Goal: Check status

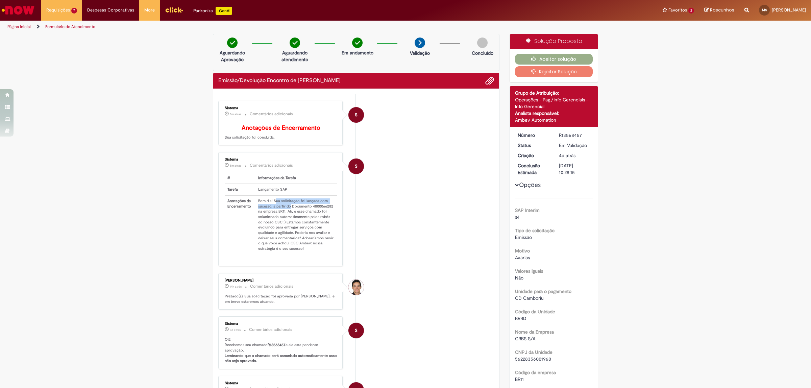
drag, startPoint x: 271, startPoint y: 205, endPoint x: 291, endPoint y: 215, distance: 21.5
click at [289, 214] on td "Bom dia! Sua solicitação foi lançada com sucesso, a partir do Documento 4800066…" at bounding box center [296, 224] width 82 height 59
click at [296, 219] on td "Bom dia! Sua solicitação foi lançada com sucesso, a partir do Documento 4800066…" at bounding box center [296, 224] width 82 height 59
drag, startPoint x: 296, startPoint y: 215, endPoint x: 298, endPoint y: 224, distance: 9.7
click at [298, 224] on td "Bom dia! Sua solicitação foi lançada com sucesso, a partir do Documento 4800066…" at bounding box center [296, 224] width 82 height 59
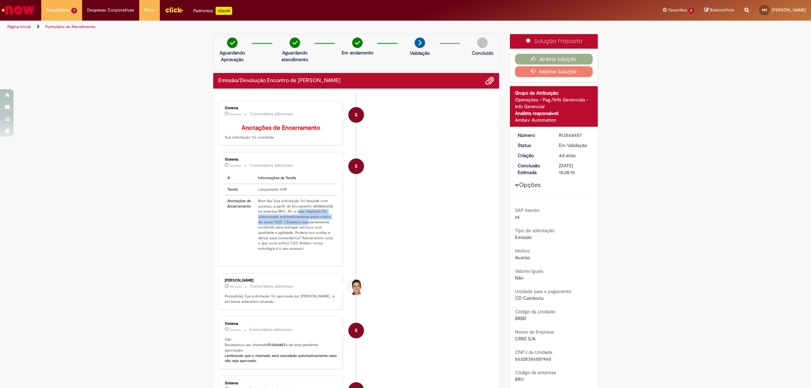
click at [283, 231] on td "Bom dia! Sua solicitação foi lançada com sucesso, a partir do Documento 4800066…" at bounding box center [296, 224] width 82 height 59
drag, startPoint x: 265, startPoint y: 227, endPoint x: 286, endPoint y: 231, distance: 21.6
click at [280, 229] on td "Bom dia! Sua solicitação foi lançada com sucesso, a partir do Documento 4800066…" at bounding box center [296, 224] width 82 height 59
drag, startPoint x: 294, startPoint y: 234, endPoint x: 292, endPoint y: 242, distance: 8.3
click at [294, 240] on td "Bom dia! Sua solicitação foi lançada com sucesso, a partir do Documento 4800066…" at bounding box center [296, 224] width 82 height 59
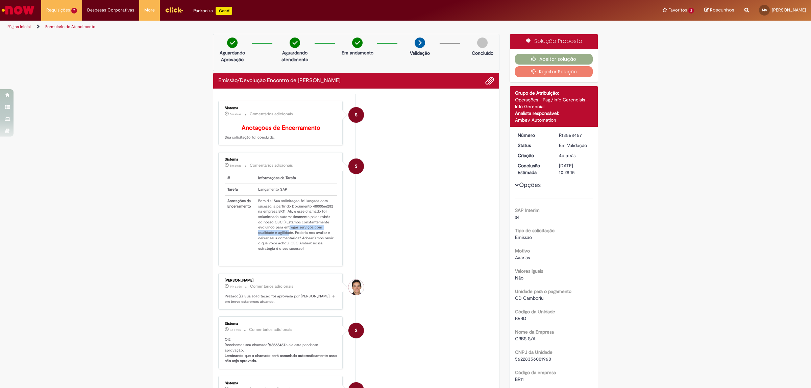
drag, startPoint x: 286, startPoint y: 229, endPoint x: 286, endPoint y: 242, distance: 12.8
click at [286, 242] on td "Bom dia! Sua solicitação foi lançada com sucesso, a partir do Documento 4800066…" at bounding box center [296, 224] width 82 height 59
click at [271, 240] on td "Bom dia! Sua solicitação foi lançada com sucesso, a partir do Documento 4800066…" at bounding box center [296, 224] width 82 height 59
